Goal: Transaction & Acquisition: Purchase product/service

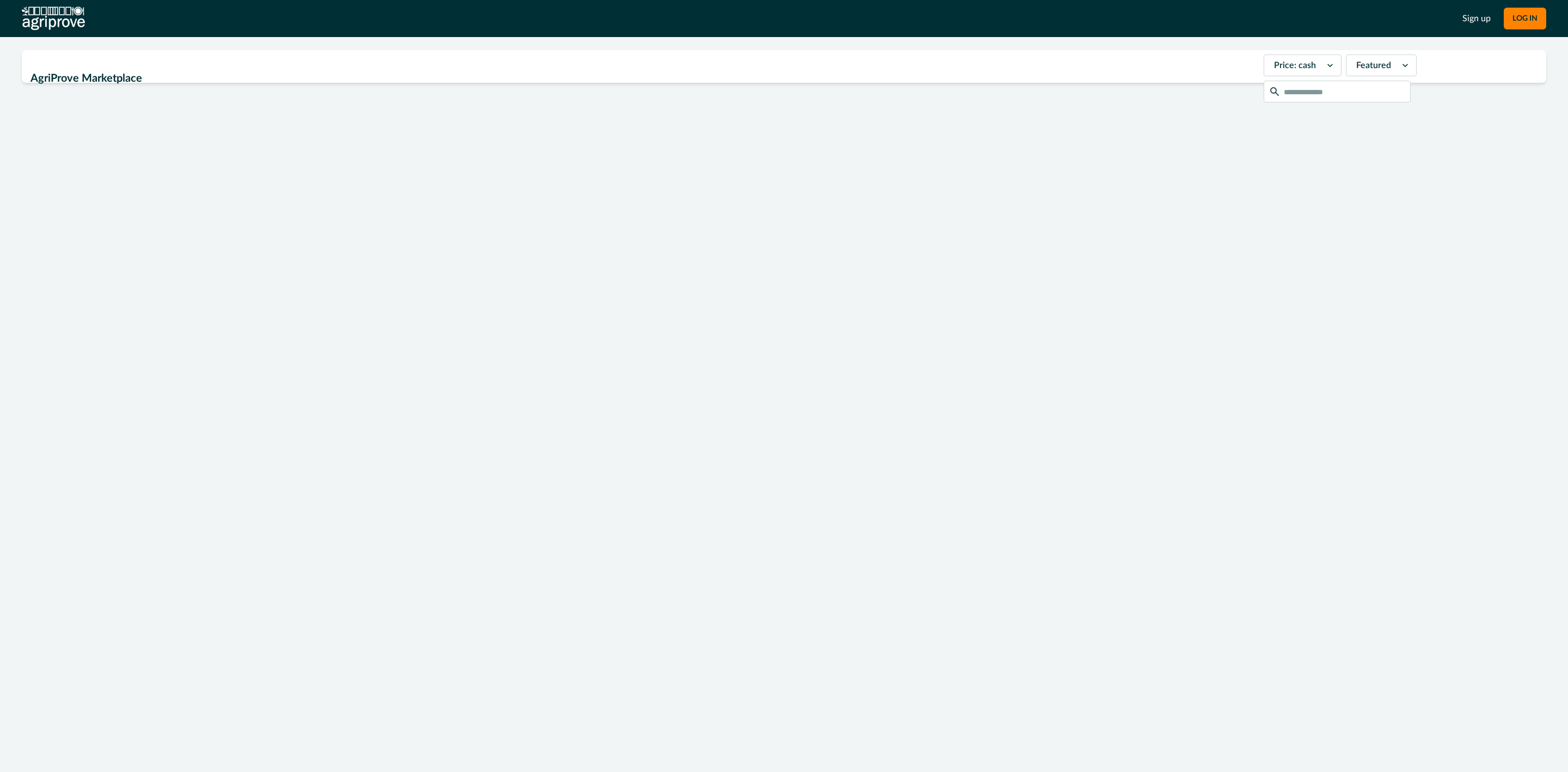
click at [130, 68] on h2 "AgriProve Marketplace" at bounding box center [644, 78] width 1226 height 21
drag, startPoint x: 130, startPoint y: 59, endPoint x: 254, endPoint y: 72, distance: 124.7
click at [128, 68] on h2 "AgriProve Marketplace" at bounding box center [644, 78] width 1226 height 21
click at [1325, 66] on icon at bounding box center [1330, 65] width 11 height 11
click at [1297, 93] on div "Price: cash" at bounding box center [1303, 91] width 77 height 21
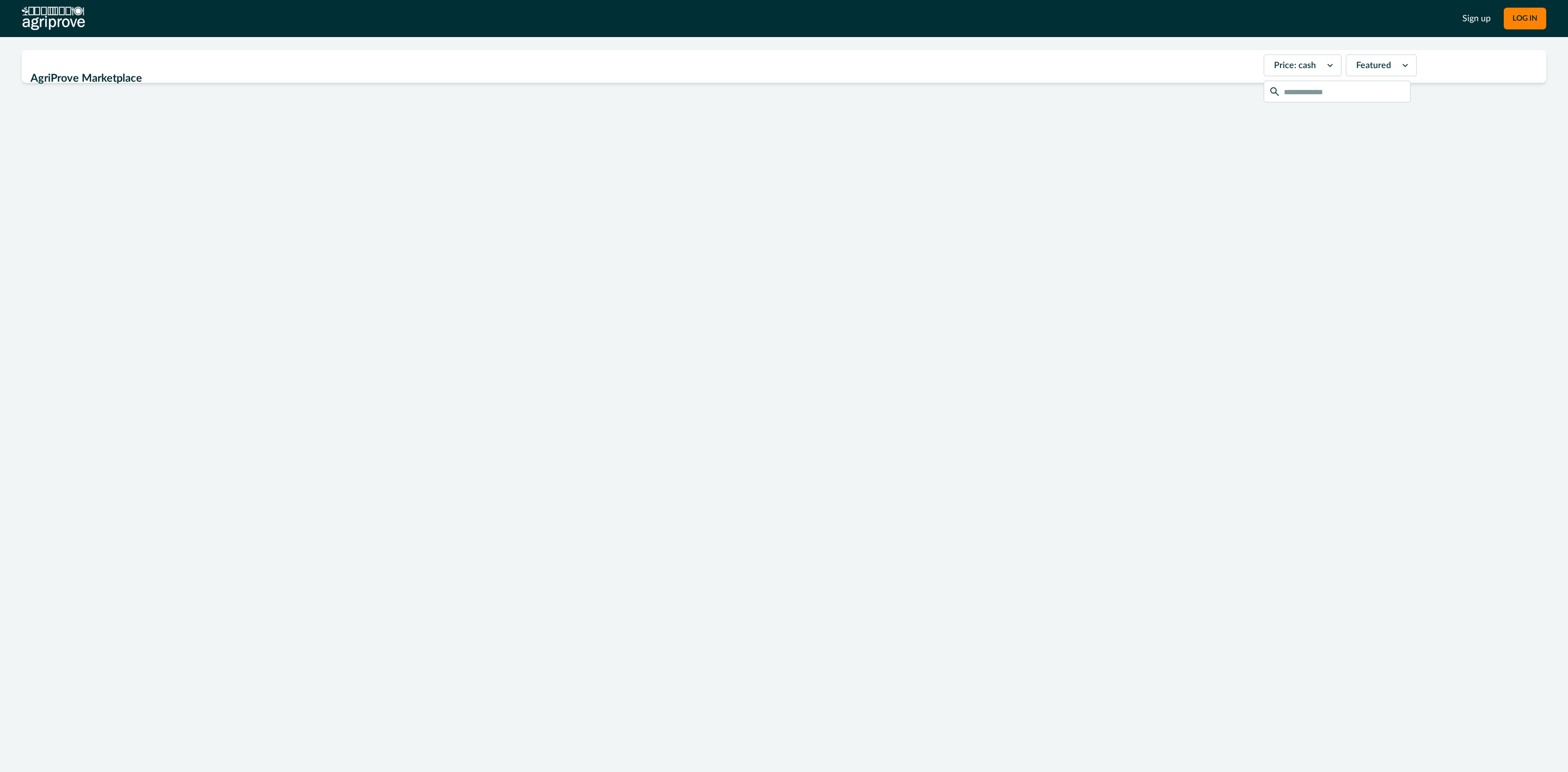
click at [1322, 64] on div at bounding box center [1332, 65] width 20 height 21
click at [1356, 66] on div at bounding box center [1373, 65] width 34 height 16
click at [1346, 109] on div "Sort low to high" at bounding box center [1381, 117] width 70 height 33
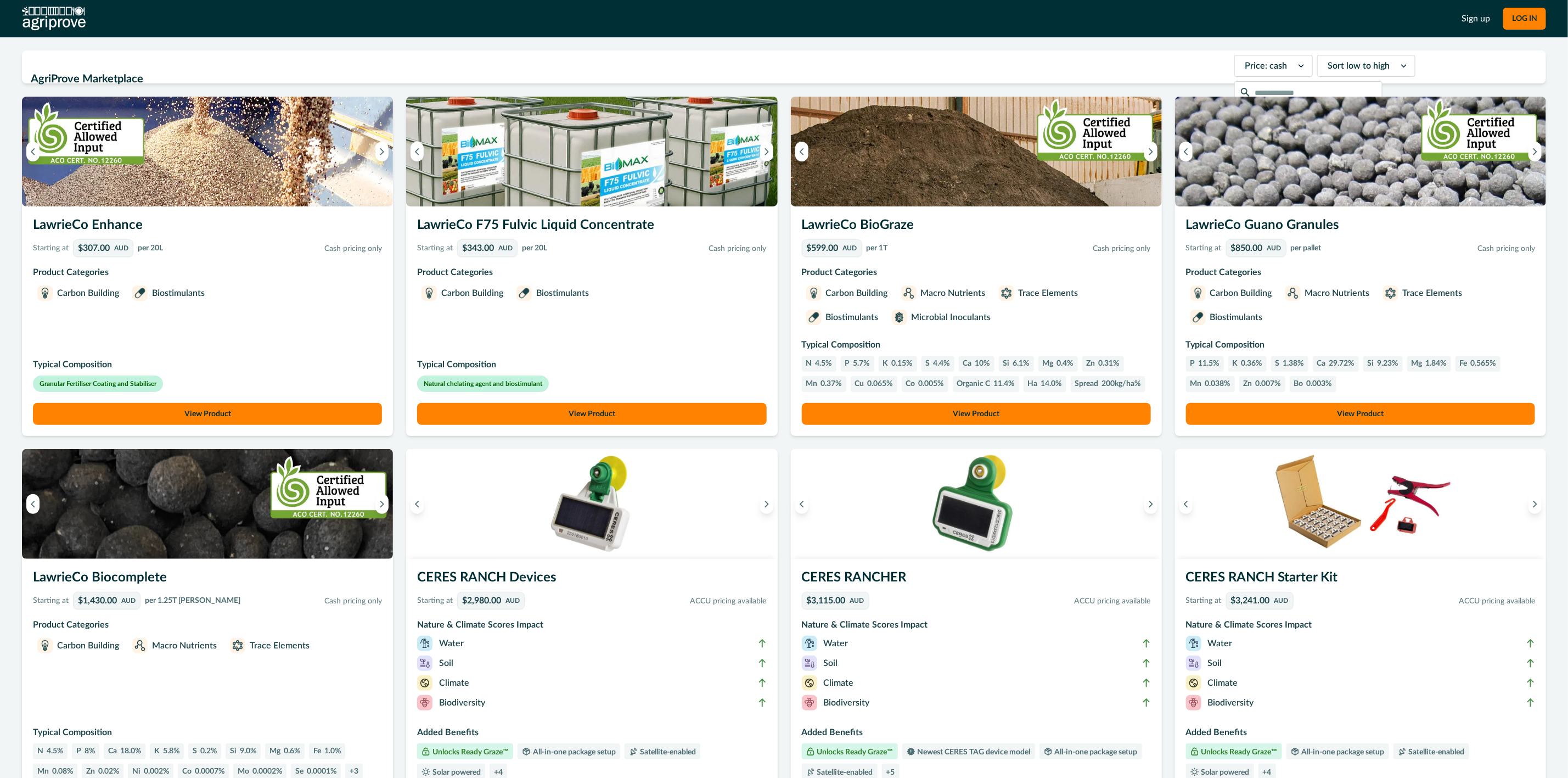
click at [1350, 70] on div at bounding box center [1358, 65] width 62 height 16
click at [1344, 97] on div "Featured" at bounding box center [1366, 92] width 97 height 21
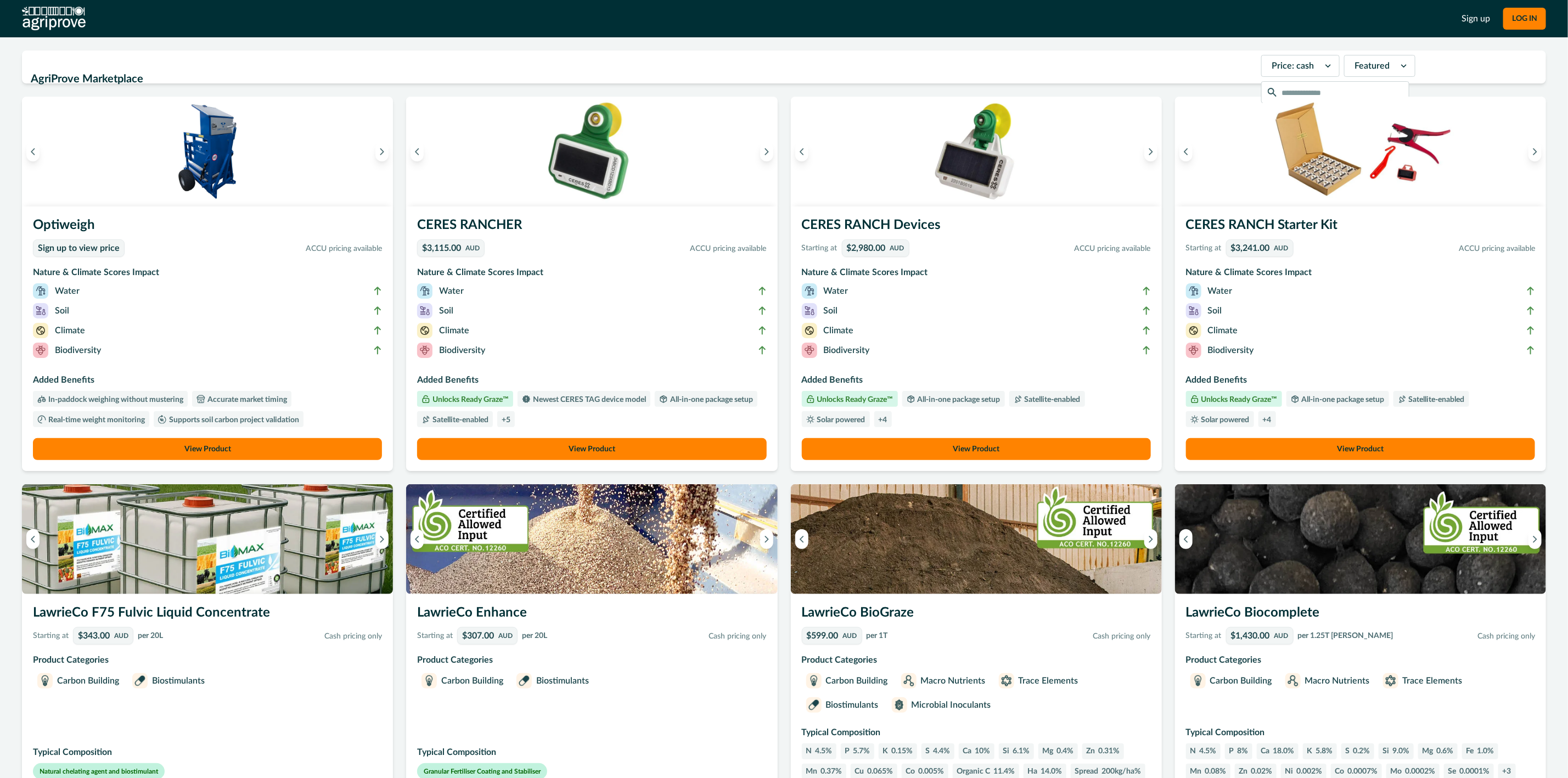
click at [1355, 63] on div at bounding box center [1372, 65] width 35 height 16
click at [1355, 65] on div at bounding box center [1372, 65] width 35 height 16
click at [1383, 61] on div "Featured" at bounding box center [1379, 65] width 71 height 22
click at [66, 20] on img at bounding box center [54, 18] width 64 height 24
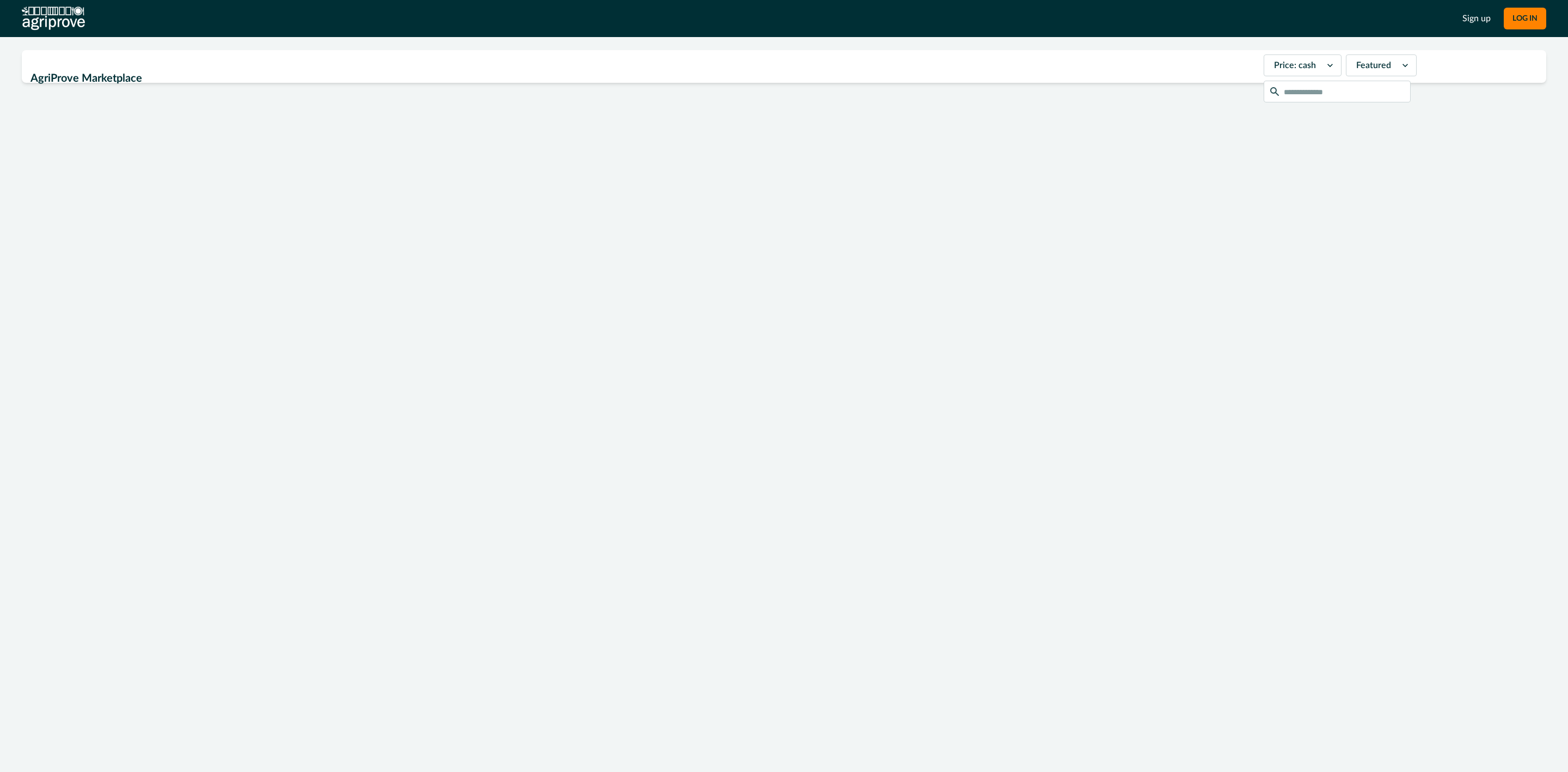
click at [1325, 64] on icon at bounding box center [1330, 65] width 11 height 11
click at [1291, 104] on div "Price: cash" at bounding box center [1302, 91] width 78 height 30
click at [1291, 92] on div "Price: cash" at bounding box center [1303, 91] width 77 height 21
click at [1290, 69] on div "Price: cash" at bounding box center [1293, 65] width 57 height 17
click at [1356, 72] on div at bounding box center [1373, 65] width 34 height 16
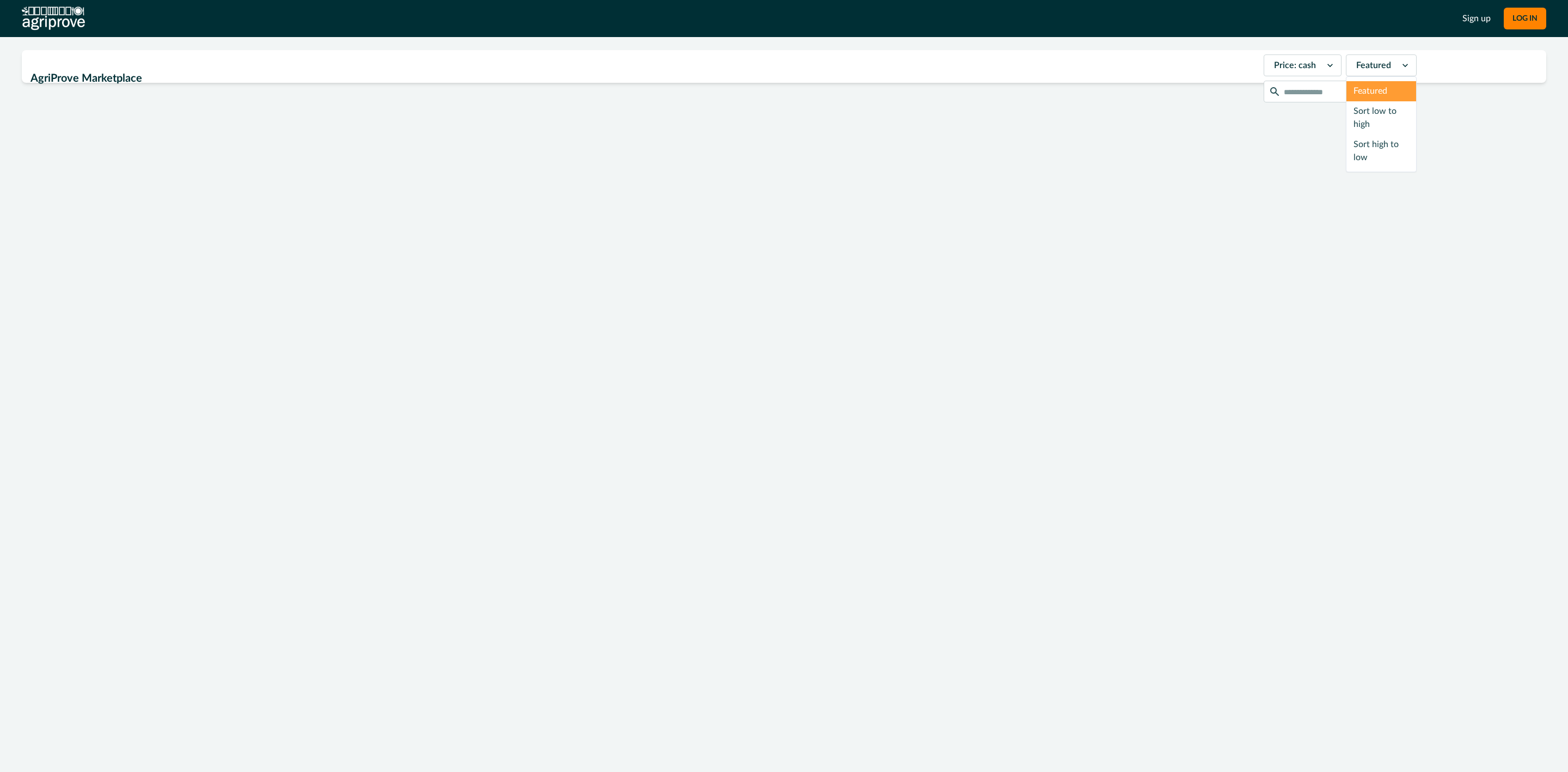
click at [1355, 113] on div "Sort low to high" at bounding box center [1381, 117] width 70 height 33
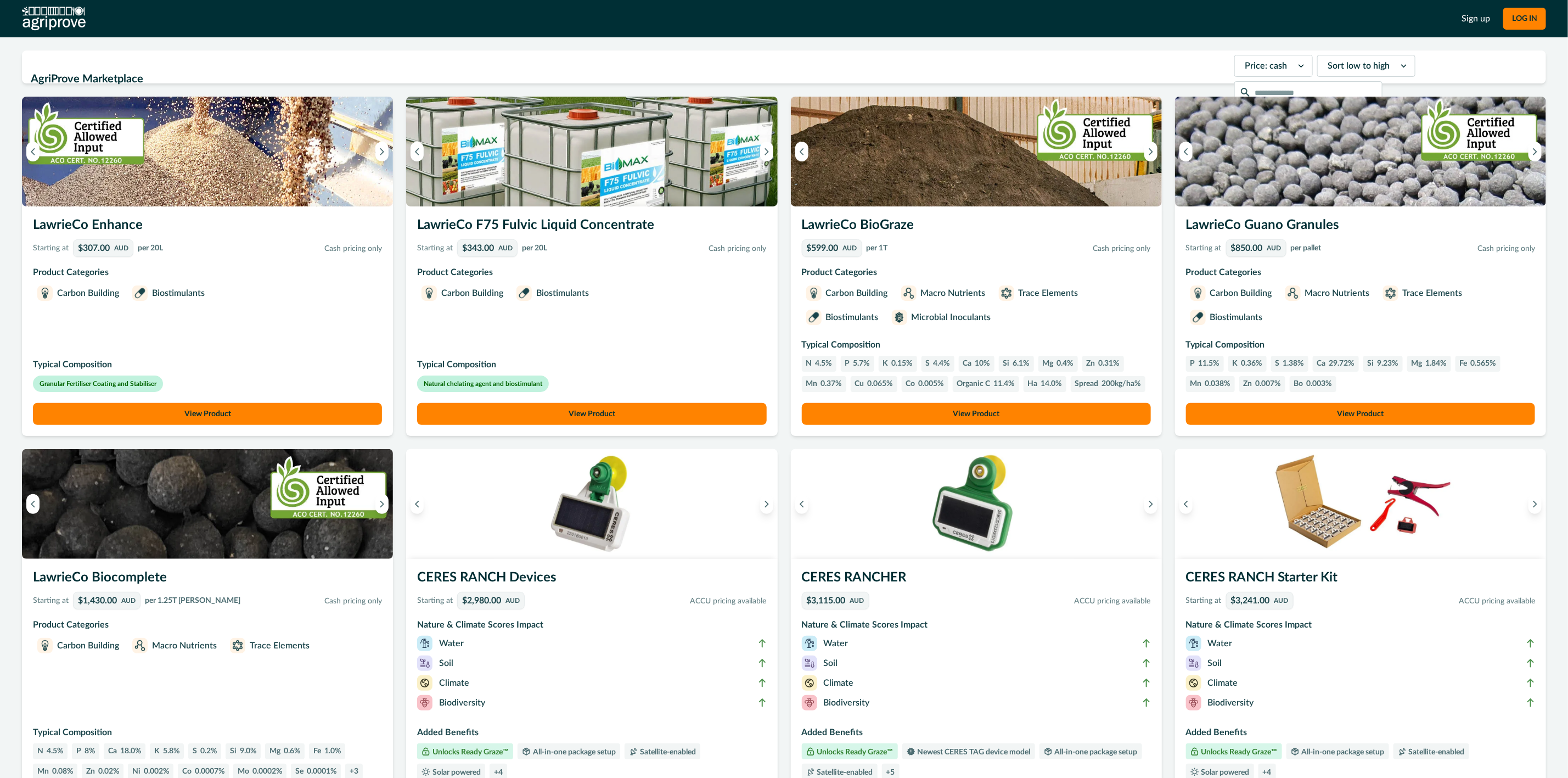
click at [1355, 68] on div at bounding box center [1358, 65] width 62 height 16
click at [1344, 91] on div "Featured" at bounding box center [1366, 92] width 97 height 21
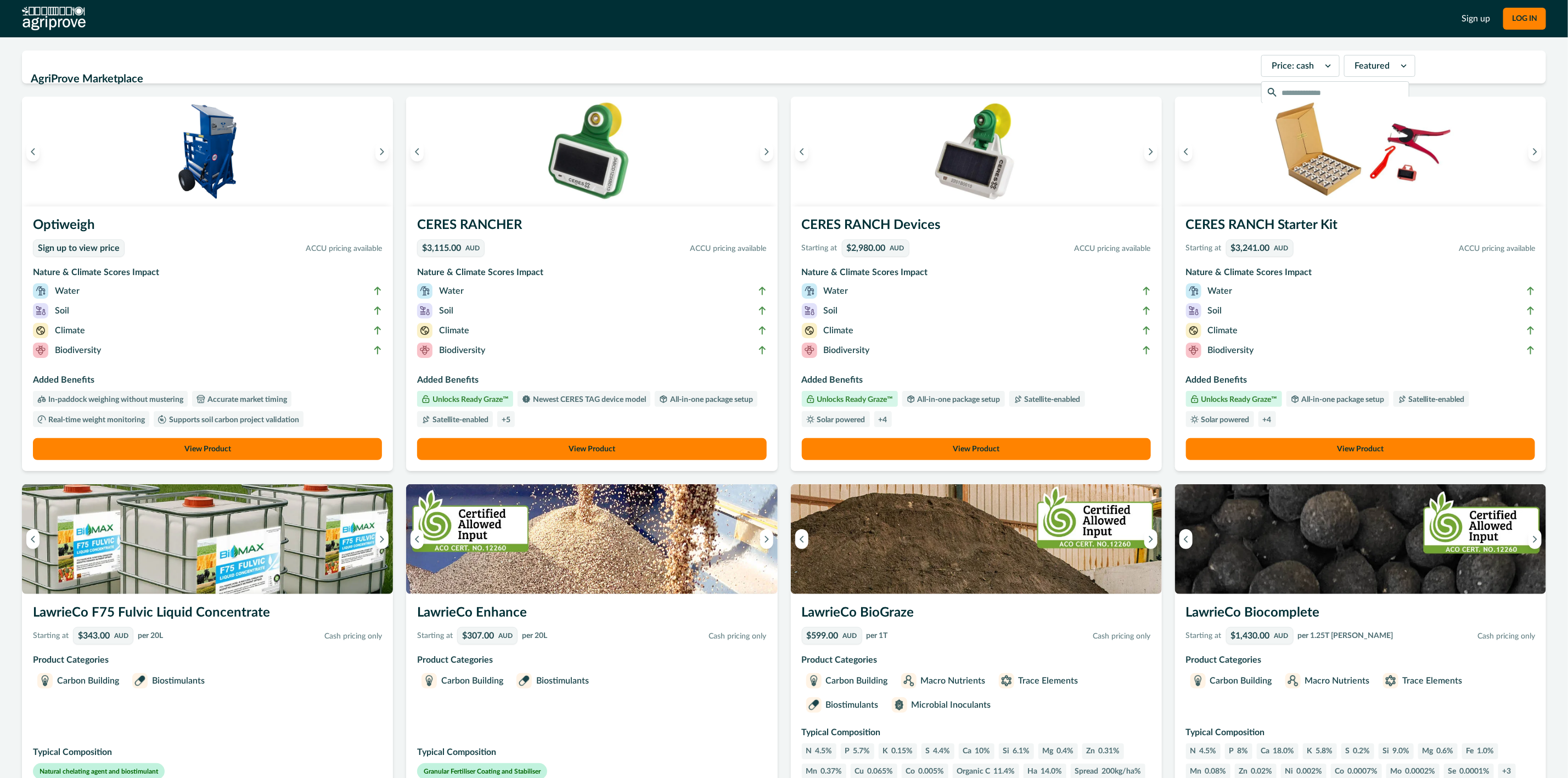
click at [51, 21] on img at bounding box center [54, 18] width 64 height 24
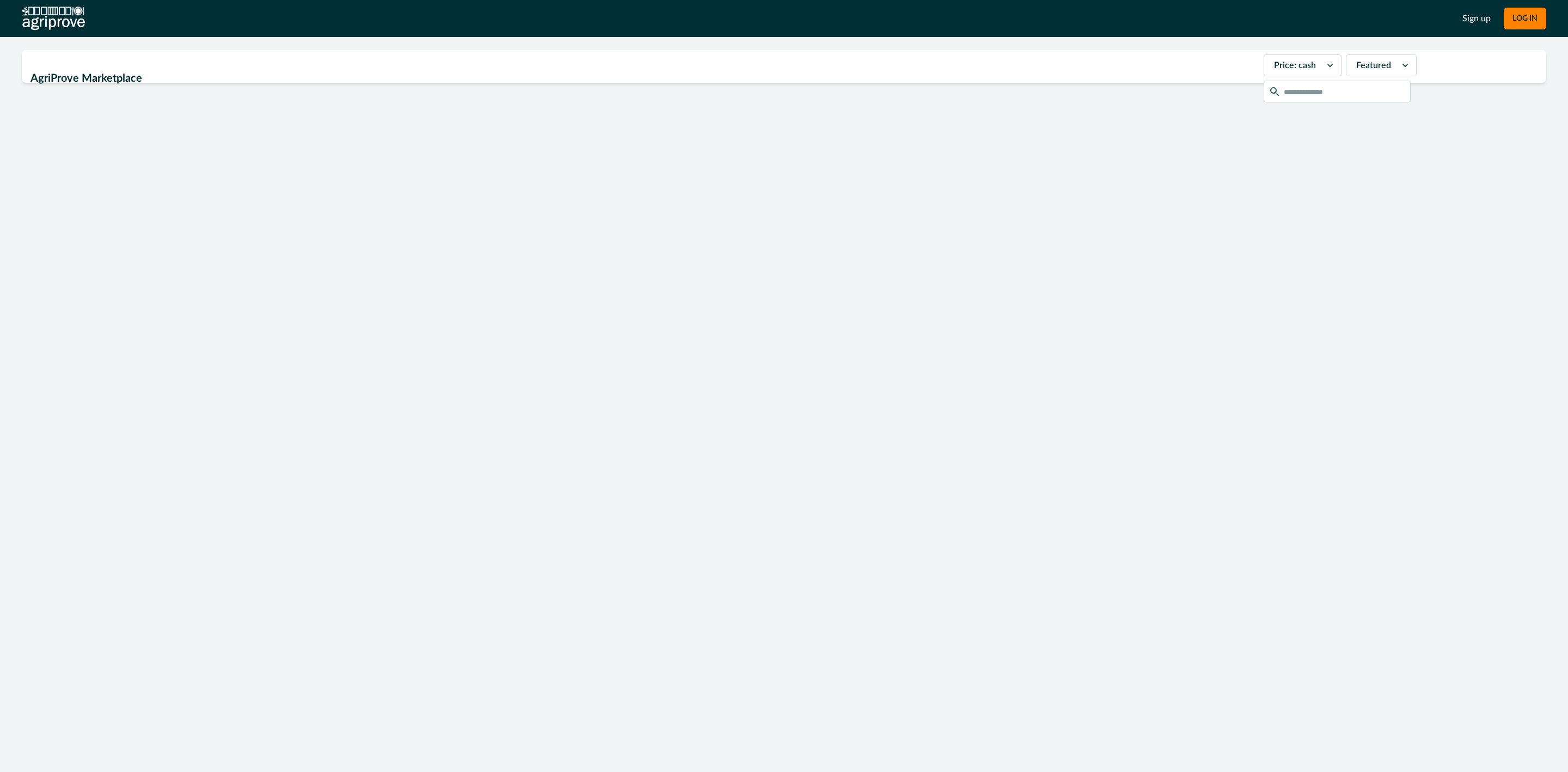
click at [1359, 67] on div at bounding box center [1373, 65] width 34 height 16
click at [1346, 115] on div "Sort low to high" at bounding box center [1381, 117] width 70 height 33
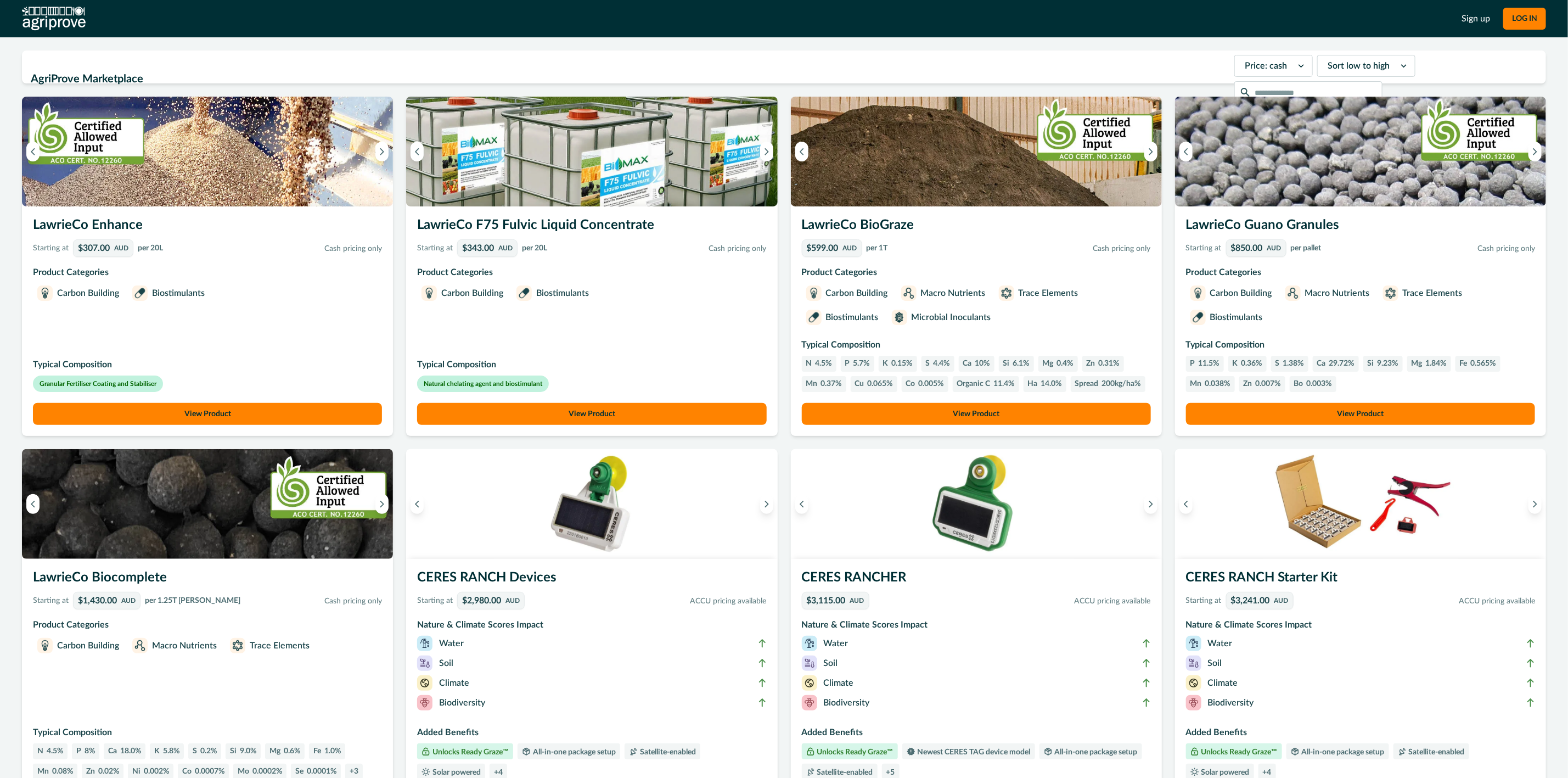
click at [1357, 66] on div at bounding box center [1358, 65] width 62 height 16
click at [1354, 84] on div "Featured" at bounding box center [1366, 92] width 97 height 21
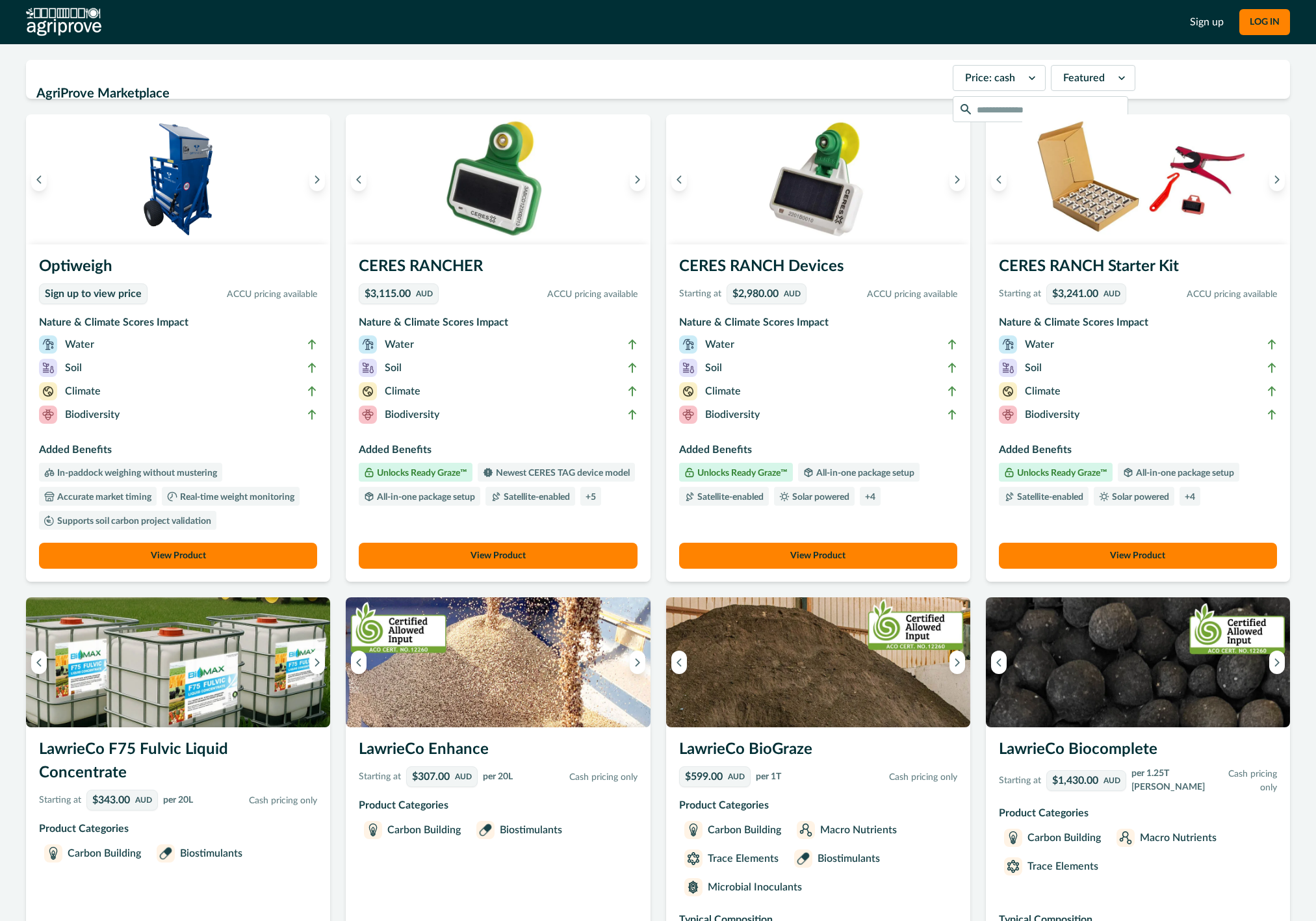
click at [65, 30] on img at bounding box center [64, 22] width 75 height 28
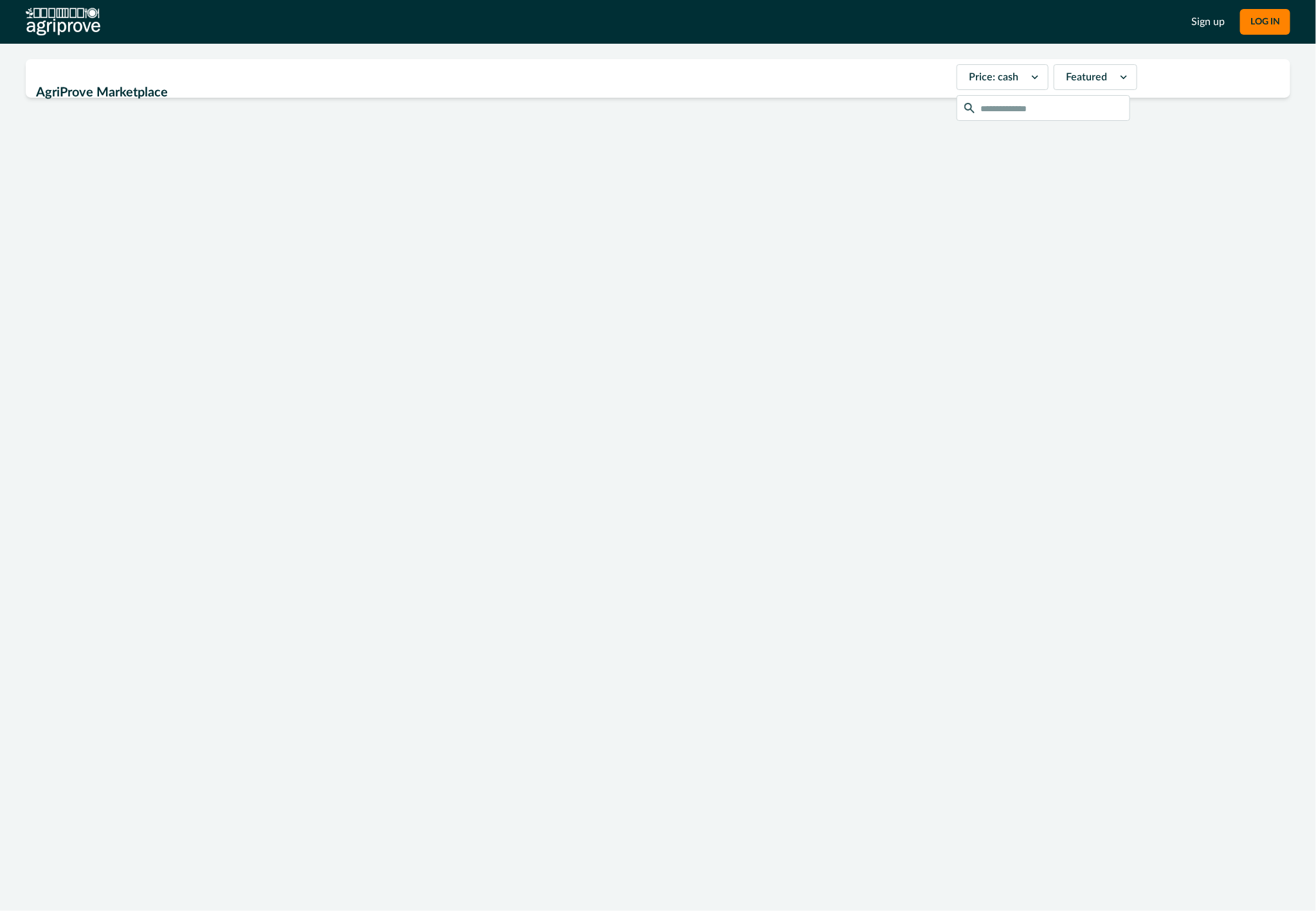
click at [1075, 68] on div "Featured" at bounding box center [1083, 77] width 59 height 20
click at [1063, 135] on div "Sort low to high" at bounding box center [1095, 139] width 82 height 39
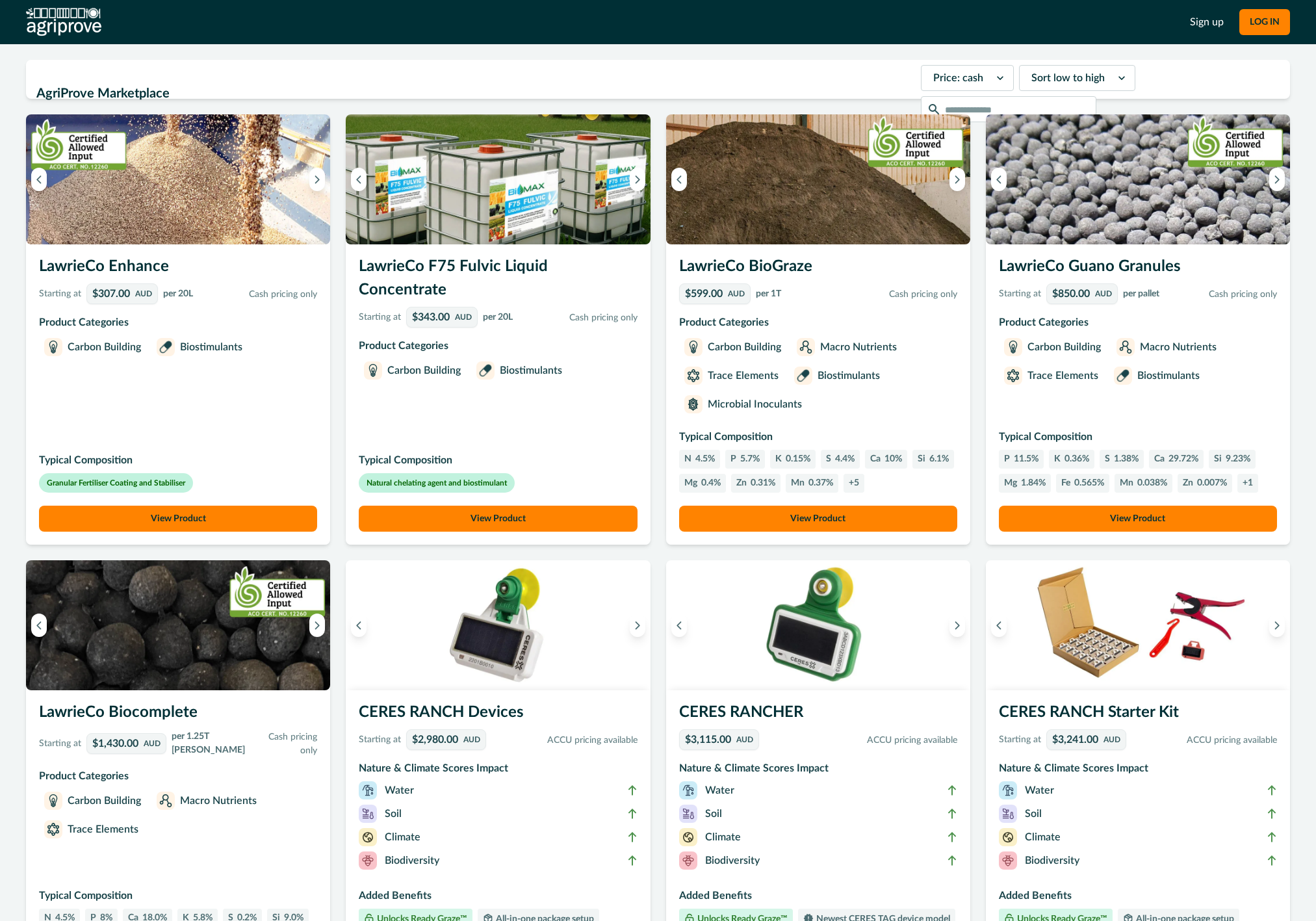
click at [1062, 80] on div at bounding box center [1068, 77] width 73 height 19
click at [1048, 101] on div "Featured" at bounding box center [1077, 109] width 115 height 24
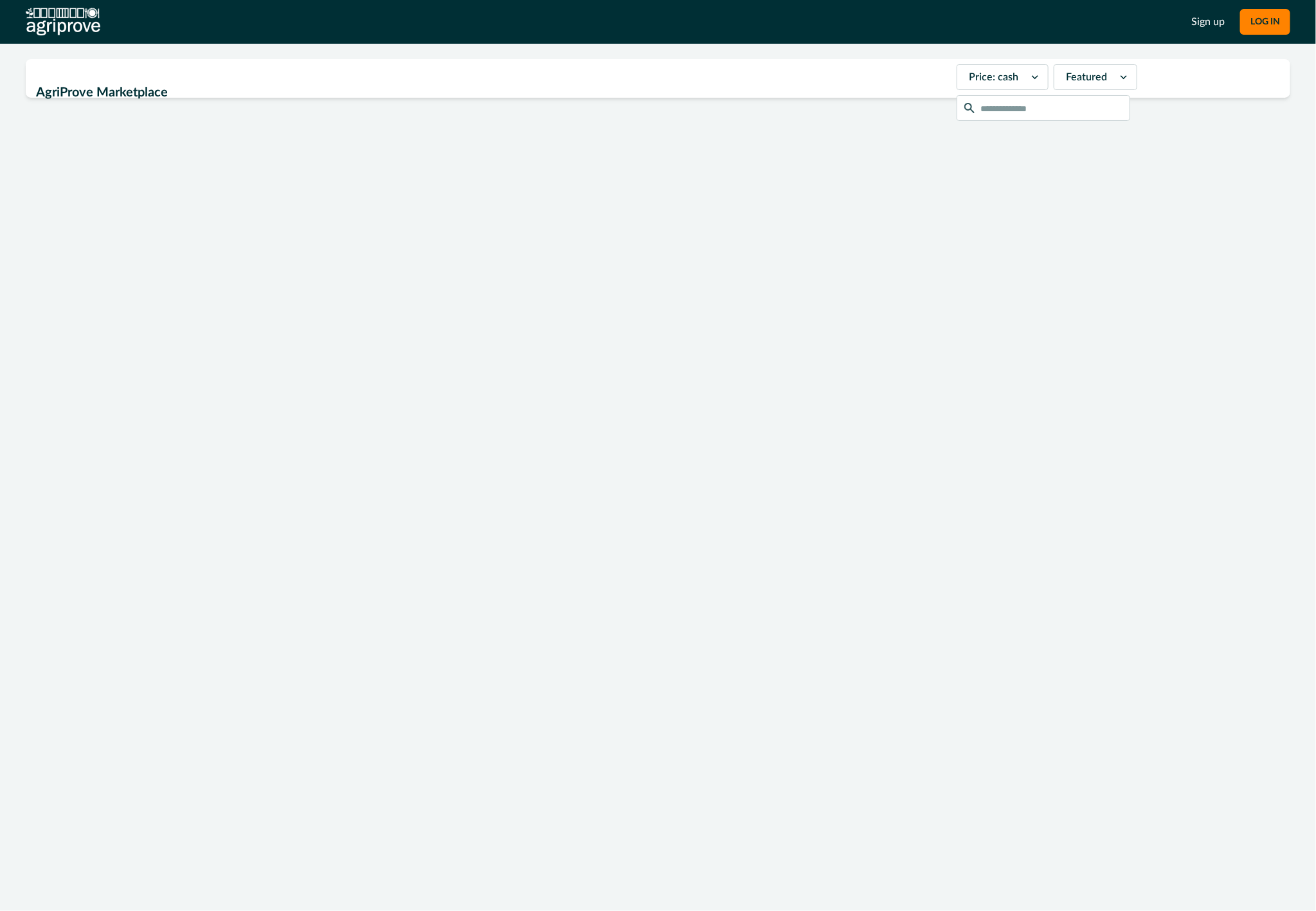
click at [89, 19] on img at bounding box center [63, 21] width 75 height 28
